Goal: Transaction & Acquisition: Purchase product/service

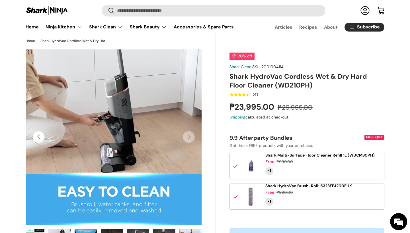
scroll to position [11, 0]
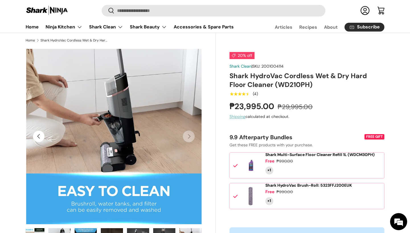
click at [240, 117] on link "Shipping" at bounding box center [237, 116] width 16 height 5
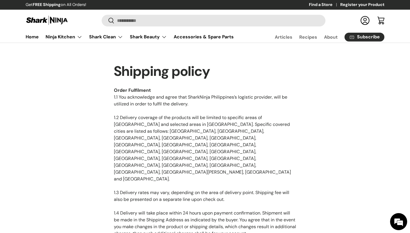
click at [364, 22] on link "Log in" at bounding box center [364, 20] width 13 height 13
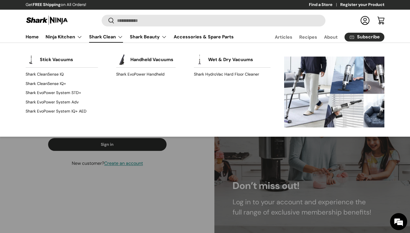
click at [110, 39] on link "Shark Clean" at bounding box center [106, 36] width 34 height 11
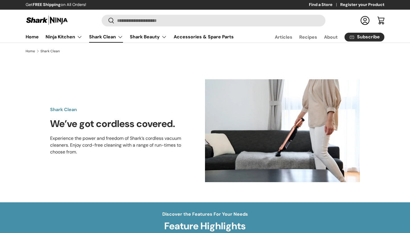
click at [110, 39] on link "Shark Clean" at bounding box center [106, 36] width 34 height 11
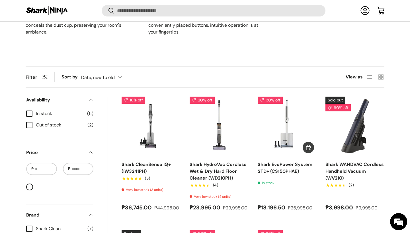
click at [0, 0] on img "Shark EvoPower System STD+ (CS150PHAE)" at bounding box center [0, 0] width 0 height 0
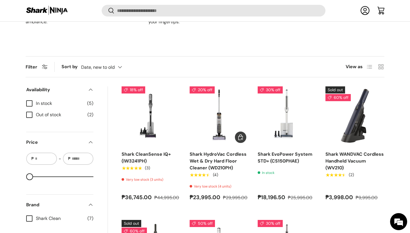
scroll to position [357, 0]
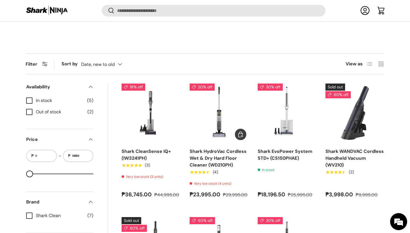
click at [0, 0] on img "Shark HydroVac Cordless Wet & Dry Hard Floor Cleaner (WD210PH)" at bounding box center [0, 0] width 0 height 0
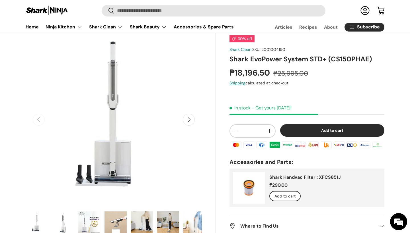
scroll to position [28, 0]
click at [189, 118] on button "Next" at bounding box center [189, 119] width 12 height 12
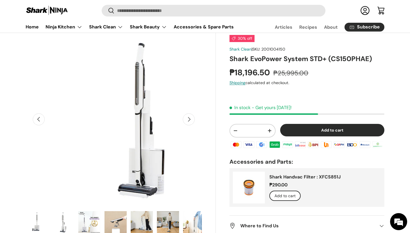
scroll to position [0, 179]
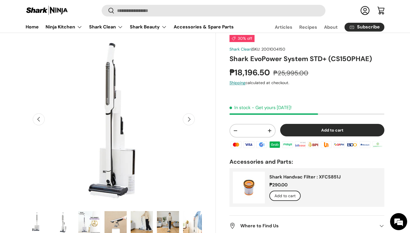
click at [189, 118] on button "Next" at bounding box center [189, 119] width 12 height 12
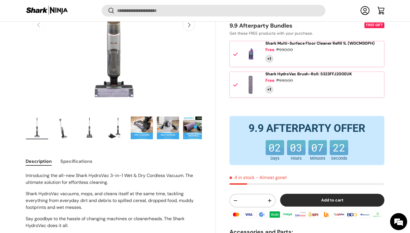
scroll to position [120, 0]
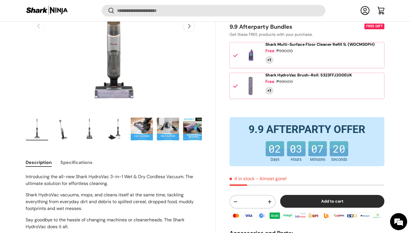
click at [330, 207] on button "Add to cart" at bounding box center [332, 201] width 104 height 13
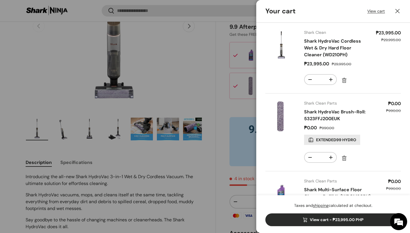
scroll to position [0, 0]
click at [373, 12] on link "View cart" at bounding box center [376, 11] width 18 height 6
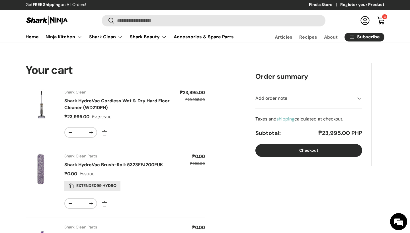
click at [284, 117] on link "shipping" at bounding box center [285, 119] width 18 height 6
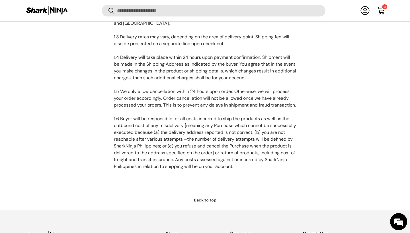
scroll to position [229, 0]
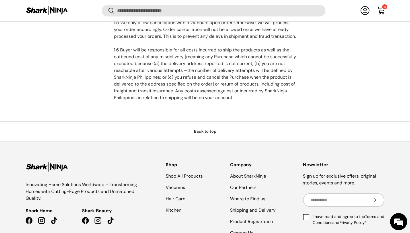
click at [213, 121] on link "Back to top" at bounding box center [205, 131] width 410 height 20
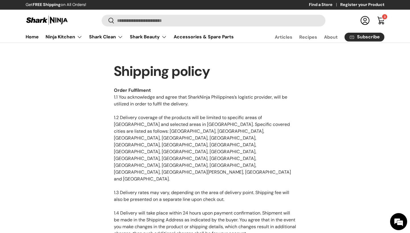
click at [379, 19] on link "Cart 3 3 items" at bounding box center [380, 20] width 13 height 13
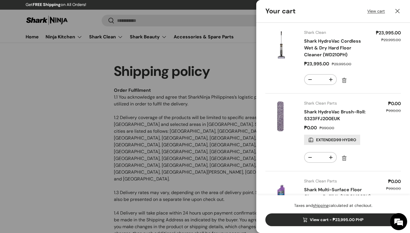
click at [336, 223] on link "View cart - ₱23,995.00 PHP" at bounding box center [332, 220] width 135 height 13
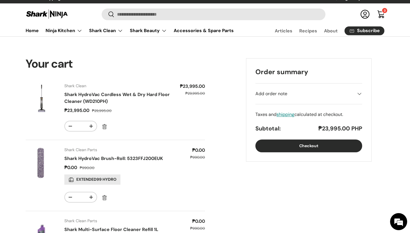
scroll to position [8, 0]
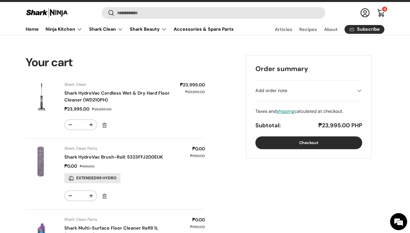
click at [294, 146] on button "Checkout" at bounding box center [308, 143] width 107 height 13
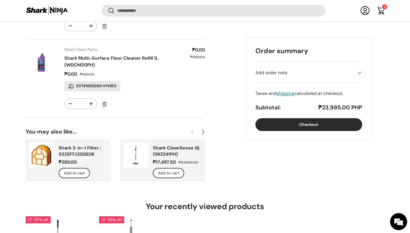
scroll to position [168, 0]
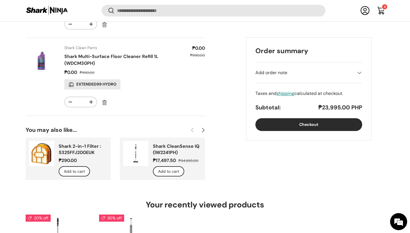
click at [153, 154] on link "Shark CleanSense IQ (IW2241PH)" at bounding box center [176, 149] width 47 height 12
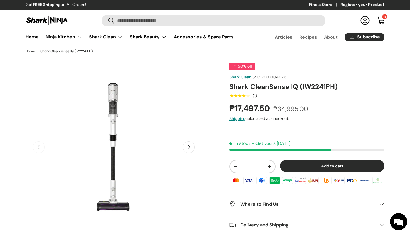
scroll to position [4, 0]
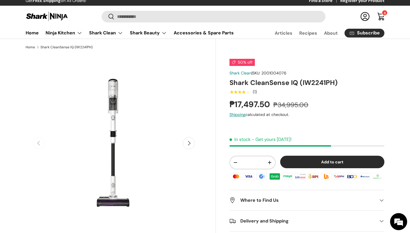
click at [189, 145] on button "Next" at bounding box center [189, 143] width 12 height 12
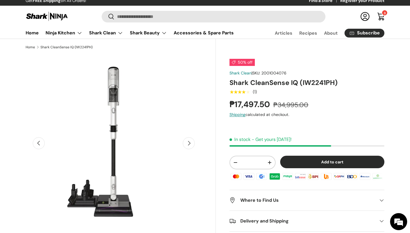
click at [189, 145] on button "Next" at bounding box center [189, 143] width 12 height 12
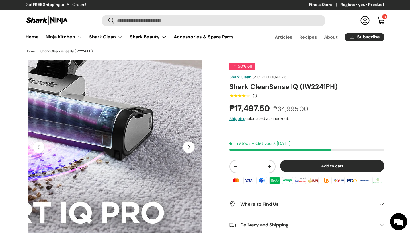
scroll to position [0, 0]
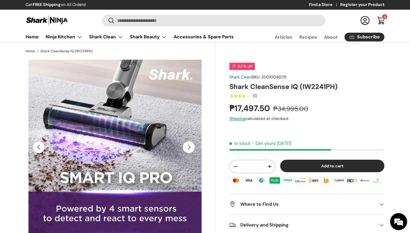
click at [188, 148] on button "Next" at bounding box center [189, 147] width 12 height 12
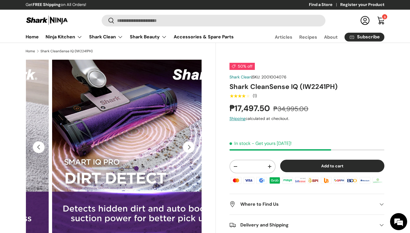
scroll to position [0, 536]
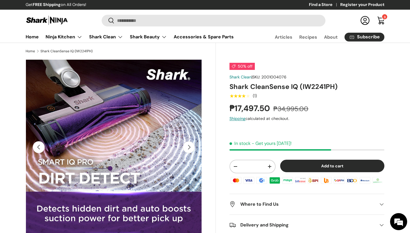
click at [188, 148] on button "Next" at bounding box center [189, 147] width 12 height 12
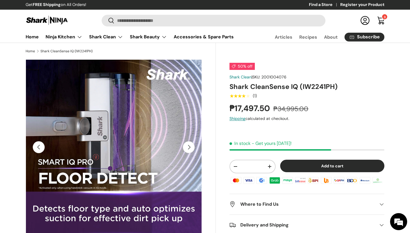
click at [188, 148] on button "Next" at bounding box center [189, 147] width 12 height 12
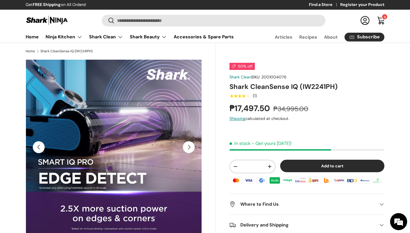
click at [188, 148] on button "Next" at bounding box center [189, 147] width 12 height 12
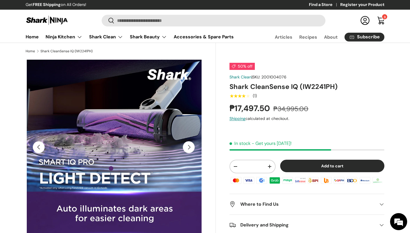
scroll to position [0, 1073]
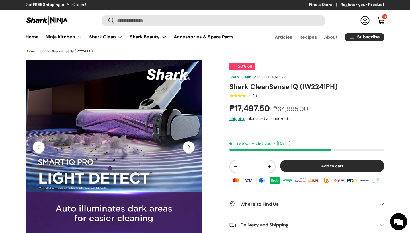
click at [188, 148] on button "Next" at bounding box center [189, 147] width 12 height 12
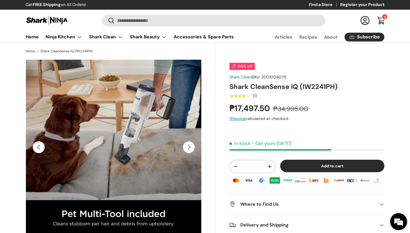
click at [188, 148] on button "Next" at bounding box center [189, 147] width 12 height 12
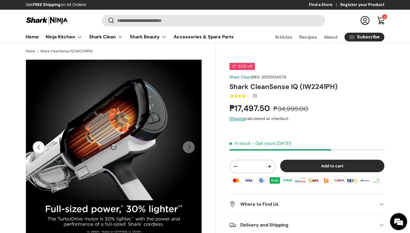
click at [42, 147] on button "Previous" at bounding box center [39, 147] width 12 height 12
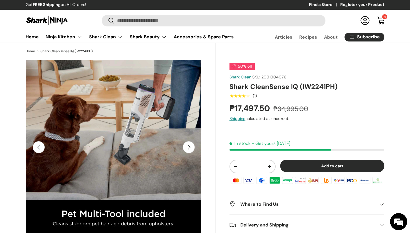
click at [189, 147] on button "Next" at bounding box center [189, 147] width 12 height 12
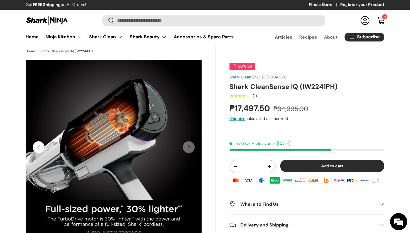
click at [39, 147] on button "Previous" at bounding box center [39, 147] width 12 height 12
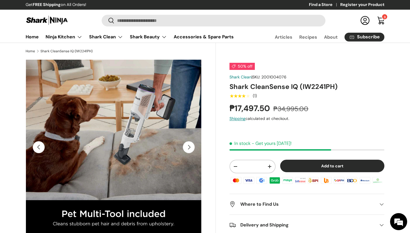
click at [38, 149] on button "Previous" at bounding box center [39, 147] width 12 height 12
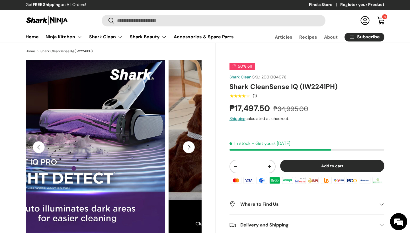
scroll to position [0, 1073]
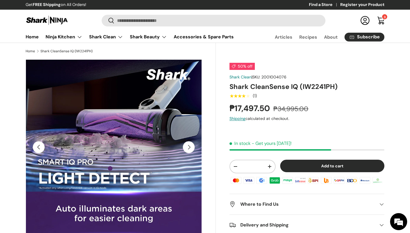
click at [39, 150] on button "Previous" at bounding box center [39, 147] width 12 height 12
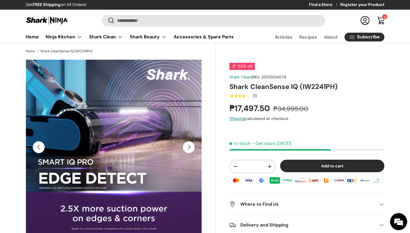
click at [39, 150] on button "Previous" at bounding box center [39, 147] width 12 height 12
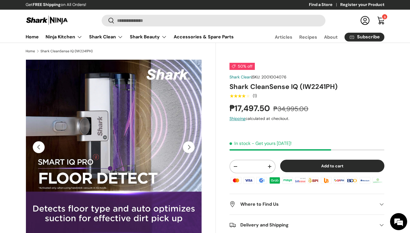
click at [39, 150] on button "Previous" at bounding box center [39, 147] width 12 height 12
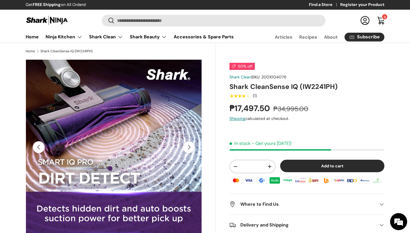
click at [39, 150] on button "Previous" at bounding box center [39, 147] width 12 height 12
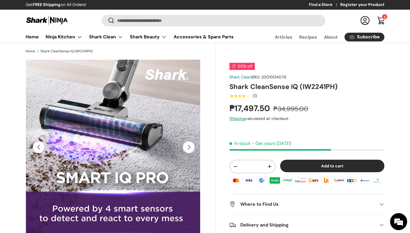
scroll to position [0, 52]
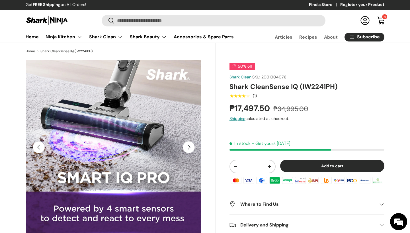
click at [39, 150] on button "Previous" at bounding box center [39, 147] width 12 height 12
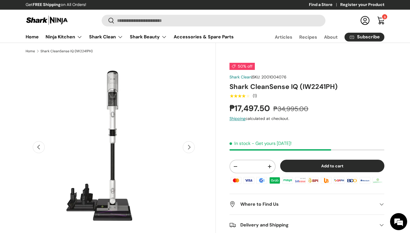
scroll to position [0, 179]
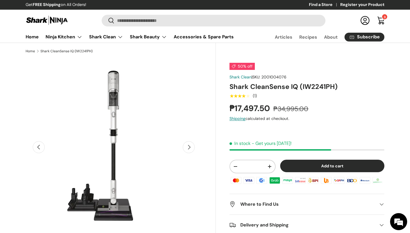
click at [188, 148] on button "Next" at bounding box center [189, 147] width 12 height 12
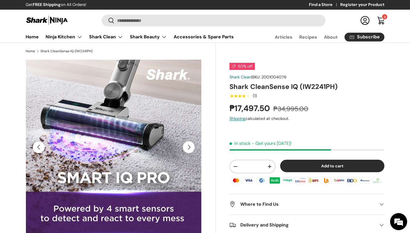
click at [188, 148] on button "Next" at bounding box center [189, 147] width 12 height 12
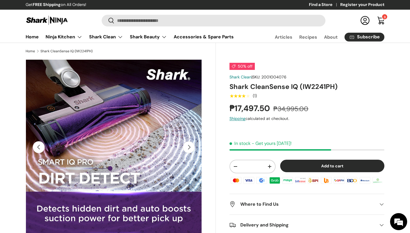
click at [188, 148] on button "Next" at bounding box center [189, 147] width 12 height 12
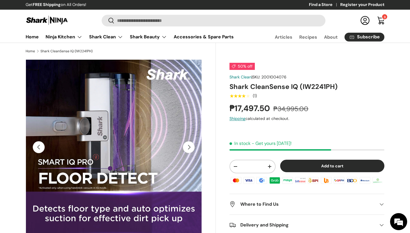
click at [188, 148] on button "Next" at bounding box center [189, 147] width 12 height 12
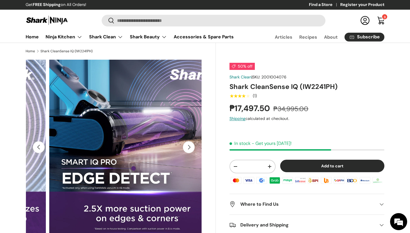
scroll to position [0, 894]
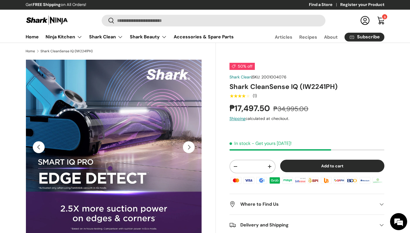
click at [188, 148] on button "Next" at bounding box center [189, 147] width 12 height 12
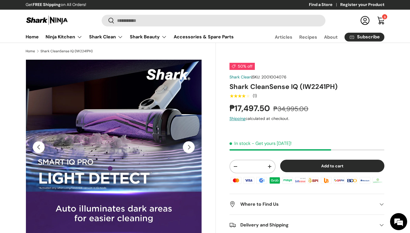
click at [188, 148] on button "Next" at bounding box center [189, 147] width 12 height 12
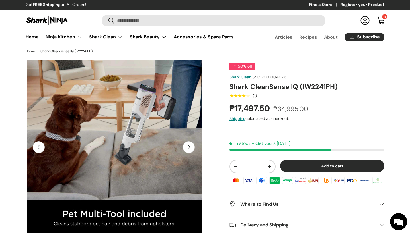
scroll to position [0, 1252]
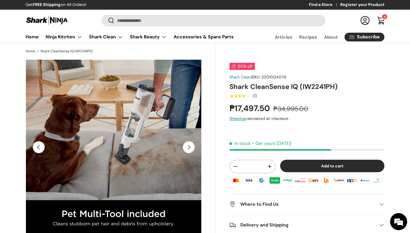
click at [194, 147] on button "Next" at bounding box center [189, 147] width 12 height 12
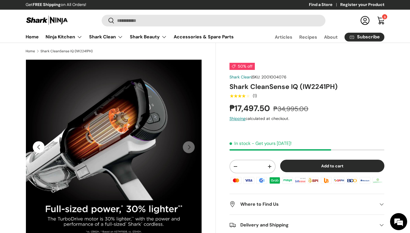
click at [37, 147] on button "Previous" at bounding box center [39, 147] width 12 height 12
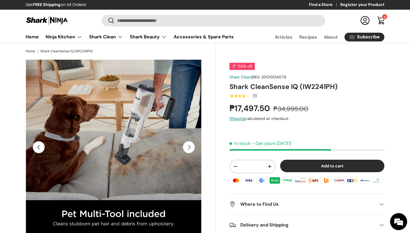
click at [187, 149] on button "Next" at bounding box center [189, 147] width 12 height 12
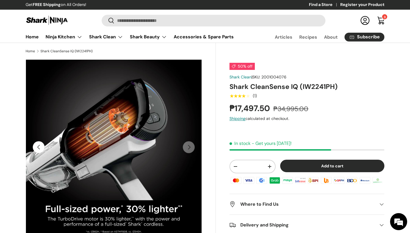
click at [37, 148] on button "Previous" at bounding box center [39, 147] width 12 height 12
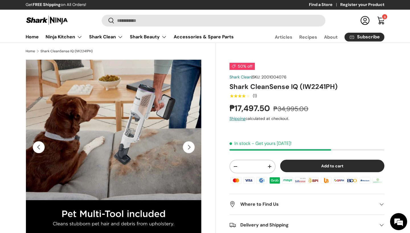
click at [38, 148] on button "Previous" at bounding box center [39, 147] width 12 height 12
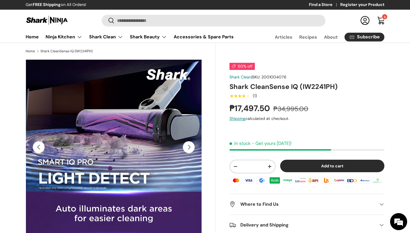
scroll to position [0, 0]
click at [212, 60] on div "Image 7 is now available in gallery view Previous Next Loading... Load image 1 …" at bounding box center [121, 167] width 190 height 216
click at [192, 148] on button "Next" at bounding box center [189, 147] width 12 height 12
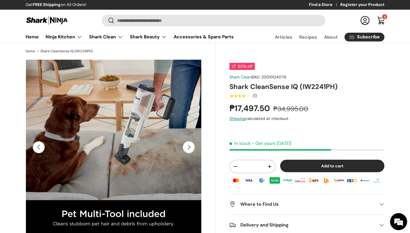
click at [189, 146] on button "Next" at bounding box center [189, 147] width 12 height 12
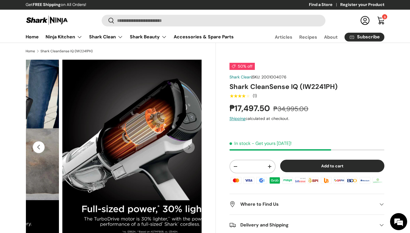
scroll to position [0, 1431]
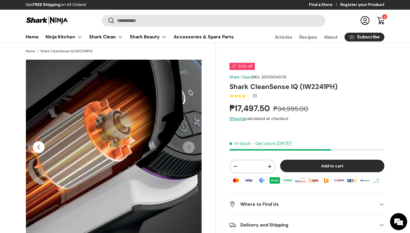
click at [126, 113] on img "Gallery Viewer" at bounding box center [114, 147] width 176 height 176
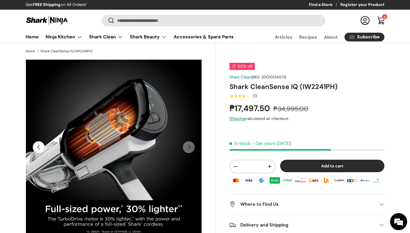
click at [41, 150] on button "Previous" at bounding box center [39, 147] width 12 height 12
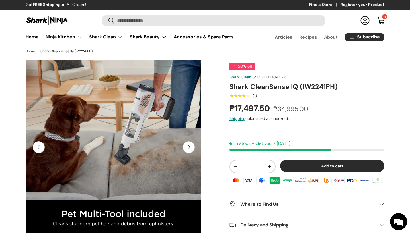
click at [37, 148] on button "Previous" at bounding box center [39, 147] width 12 height 12
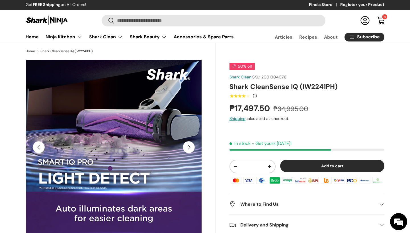
click at [187, 148] on button "Next" at bounding box center [189, 147] width 12 height 12
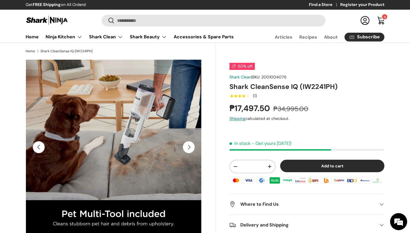
click at [187, 148] on button "Next" at bounding box center [189, 147] width 12 height 12
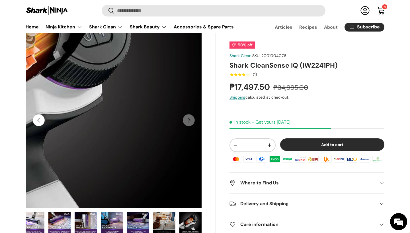
scroll to position [21, 0]
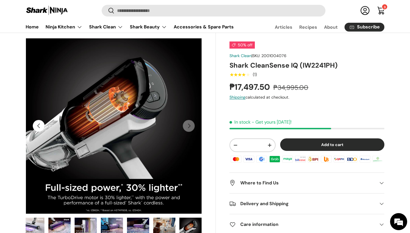
click at [37, 124] on button "Previous" at bounding box center [39, 126] width 12 height 12
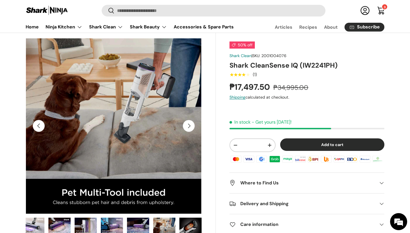
click at [37, 124] on button "Previous" at bounding box center [39, 126] width 12 height 12
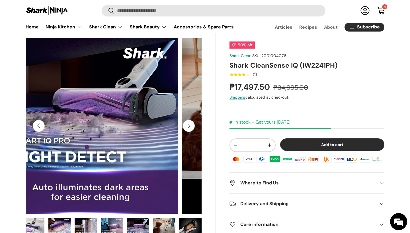
scroll to position [0, 1073]
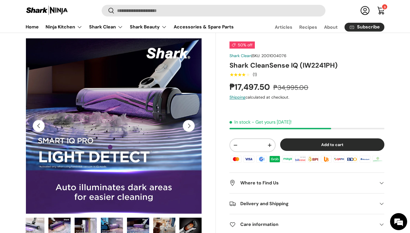
click at [37, 124] on button "Previous" at bounding box center [39, 126] width 12 height 12
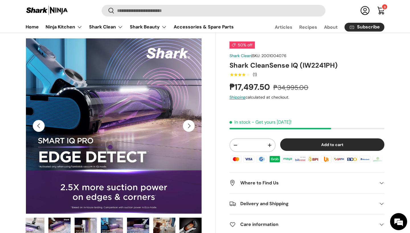
click at [38, 123] on button "Previous" at bounding box center [39, 126] width 12 height 12
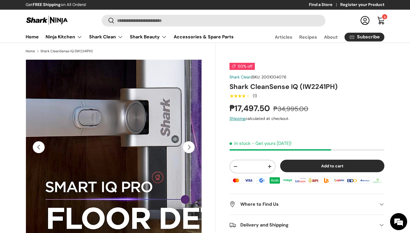
scroll to position [0, 0]
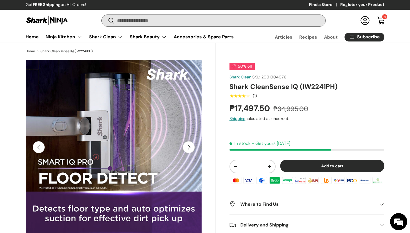
click at [159, 20] on input "Search" at bounding box center [214, 21] width 224 height 12
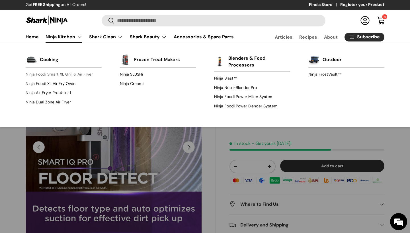
click at [54, 73] on link "Ninja Foodi Smart XL Grill & Air Fryer" at bounding box center [64, 74] width 76 height 9
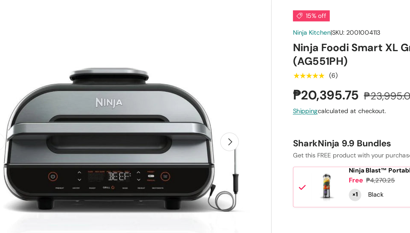
click at [183, 141] on button "Next" at bounding box center [189, 147] width 12 height 12
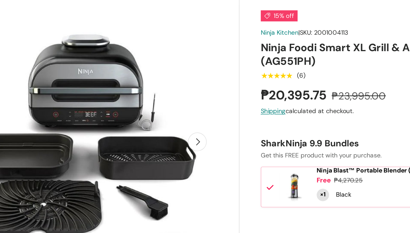
click at [183, 141] on button "Next" at bounding box center [189, 147] width 12 height 12
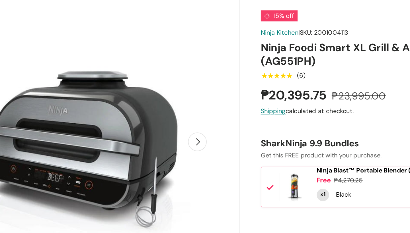
click at [183, 141] on button "Next" at bounding box center [189, 147] width 12 height 12
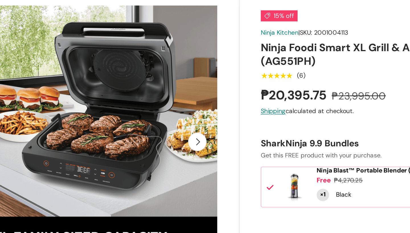
click at [183, 141] on button "Next" at bounding box center [189, 147] width 12 height 12
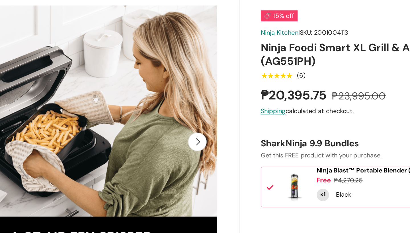
click at [183, 141] on button "Next" at bounding box center [189, 147] width 12 height 12
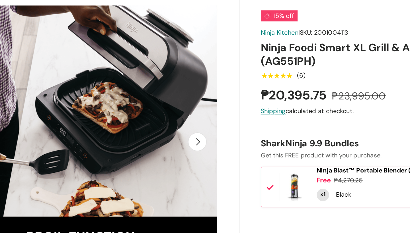
click at [183, 141] on button "Next" at bounding box center [189, 147] width 12 height 12
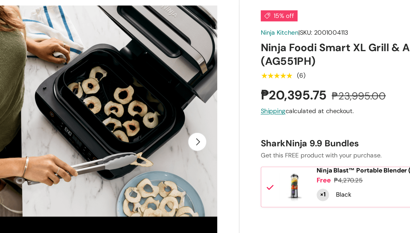
scroll to position [0, 157]
click at [183, 141] on button "Next" at bounding box center [189, 147] width 12 height 12
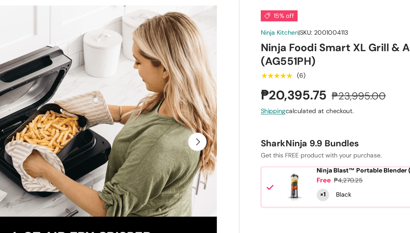
click at [183, 141] on button "Next" at bounding box center [189, 147] width 12 height 12
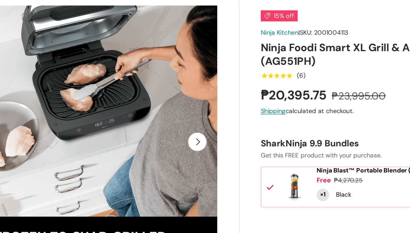
click at [183, 141] on button "Next" at bounding box center [189, 147] width 12 height 12
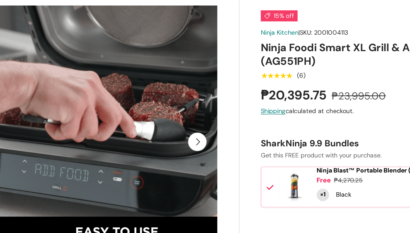
scroll to position [0, 1610]
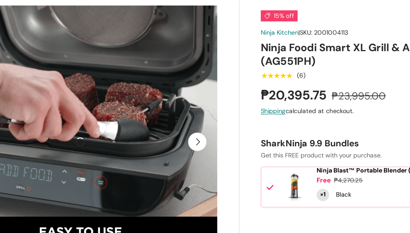
click at [183, 141] on button "Next" at bounding box center [189, 147] width 12 height 12
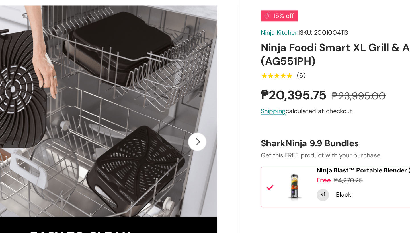
click at [183, 141] on button "Next" at bounding box center [189, 147] width 12 height 12
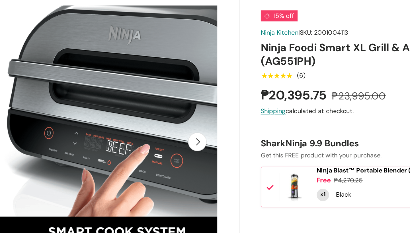
scroll to position [0, 1968]
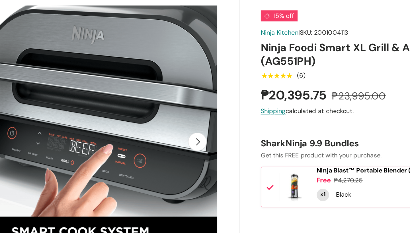
click at [183, 141] on button "Next" at bounding box center [189, 147] width 12 height 12
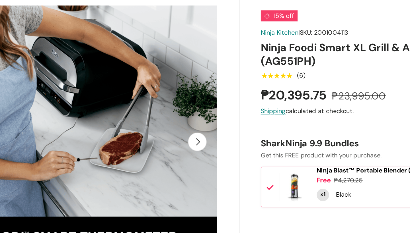
scroll to position [0, 265]
click at [183, 141] on button "Next" at bounding box center [189, 147] width 12 height 12
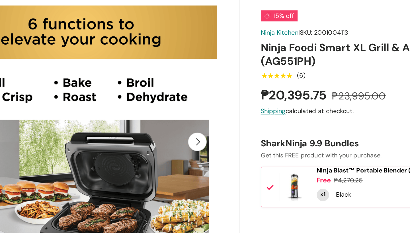
click at [183, 141] on button "Next" at bounding box center [189, 147] width 12 height 12
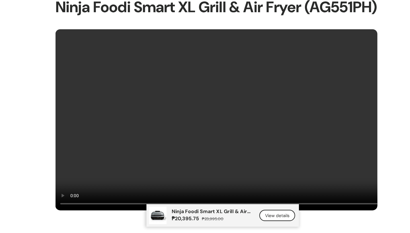
scroll to position [395, 0]
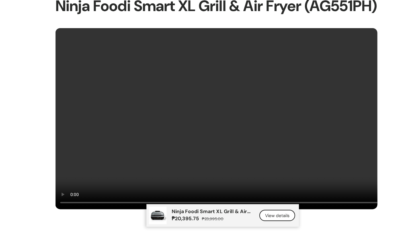
click at [104, 161] on video at bounding box center [205, 129] width 292 height 165
click at [66, 181] on video at bounding box center [205, 129] width 292 height 165
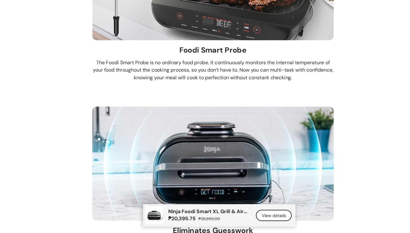
scroll to position [2115, 0]
